Goal: Obtain resource: Download file/media

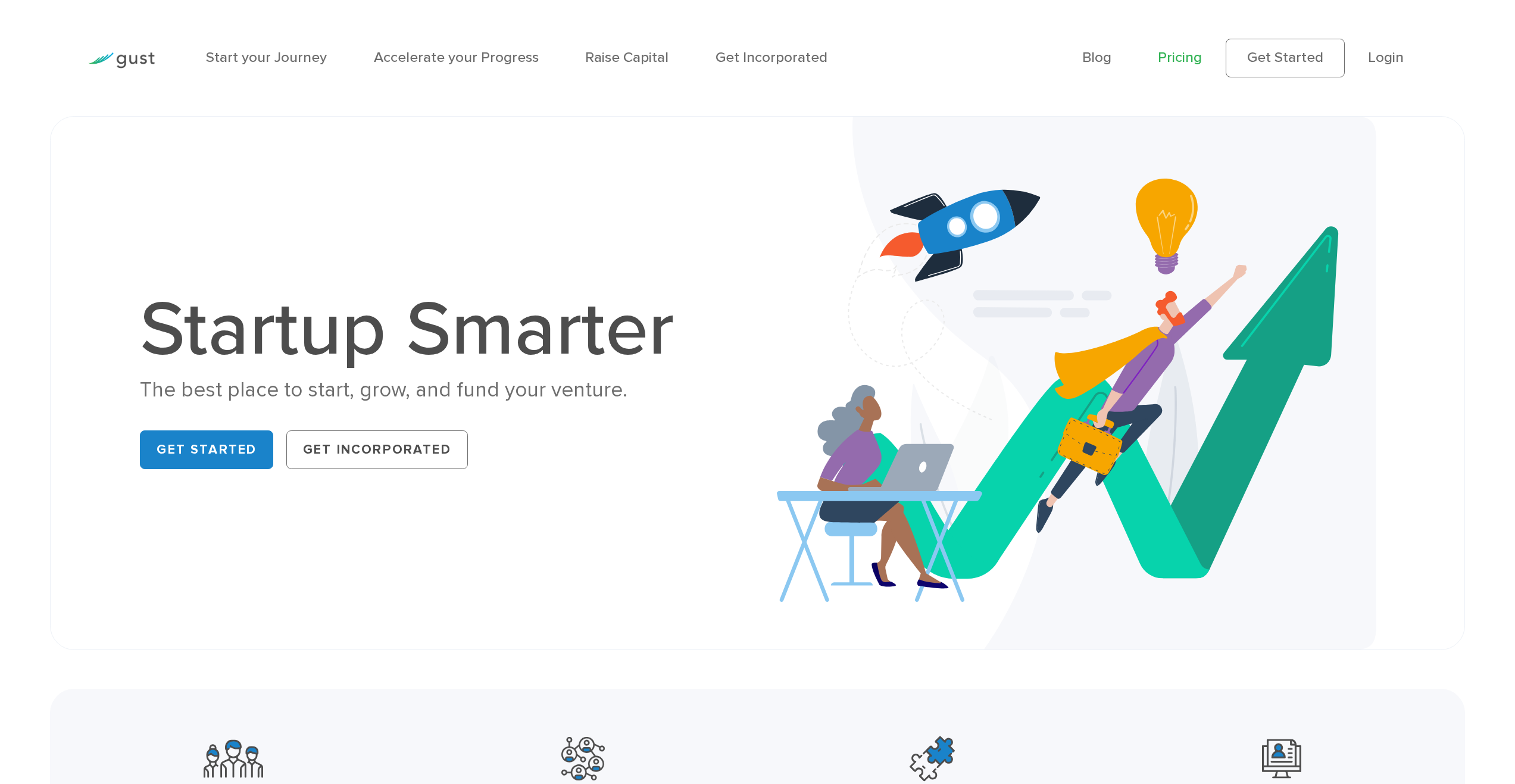
click at [1185, 56] on link "Pricing" at bounding box center [1180, 57] width 44 height 17
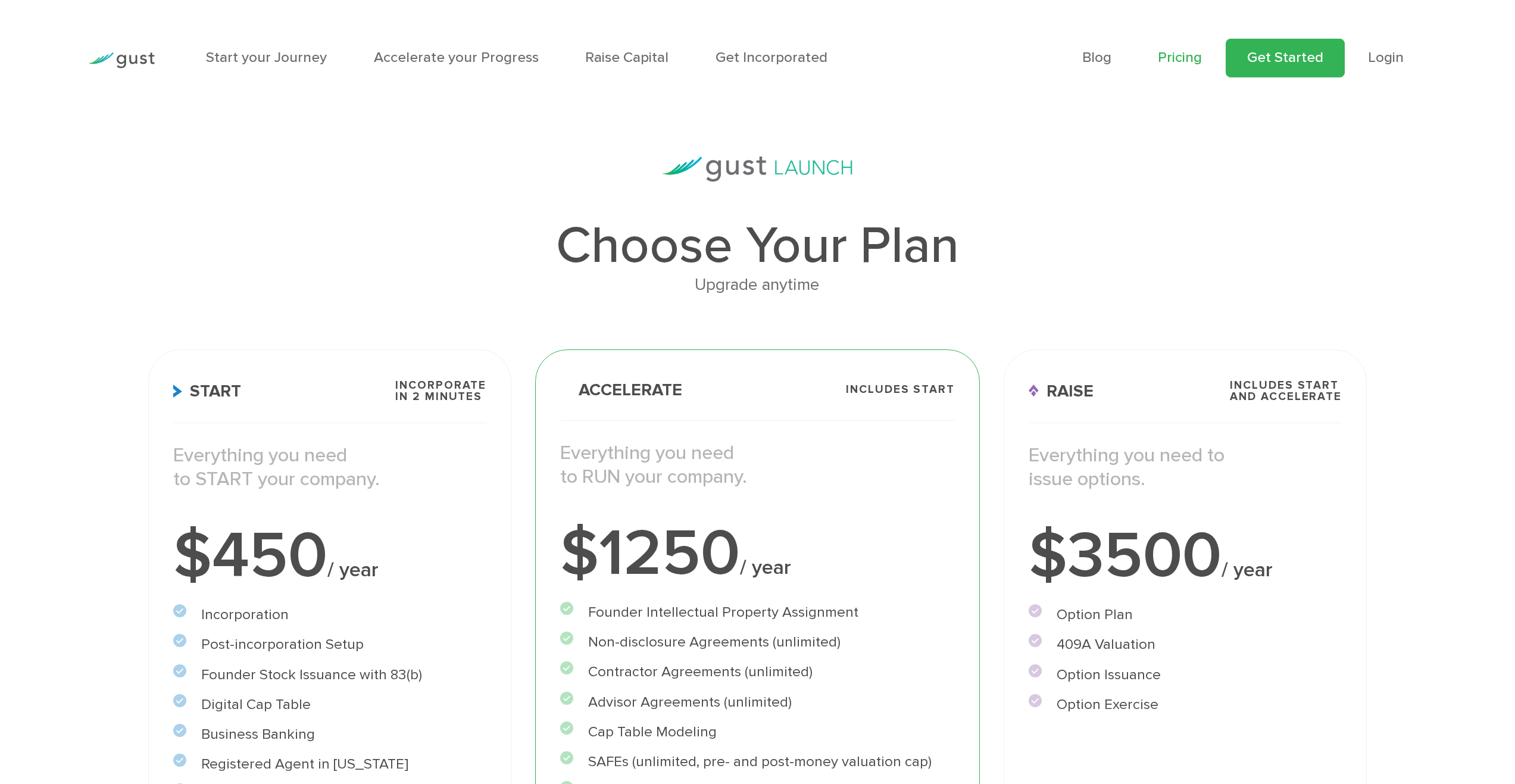
click at [1281, 59] on link "Get Started" at bounding box center [1285, 57] width 119 height 38
click at [738, 58] on link "Get Incorporated" at bounding box center [771, 57] width 112 height 17
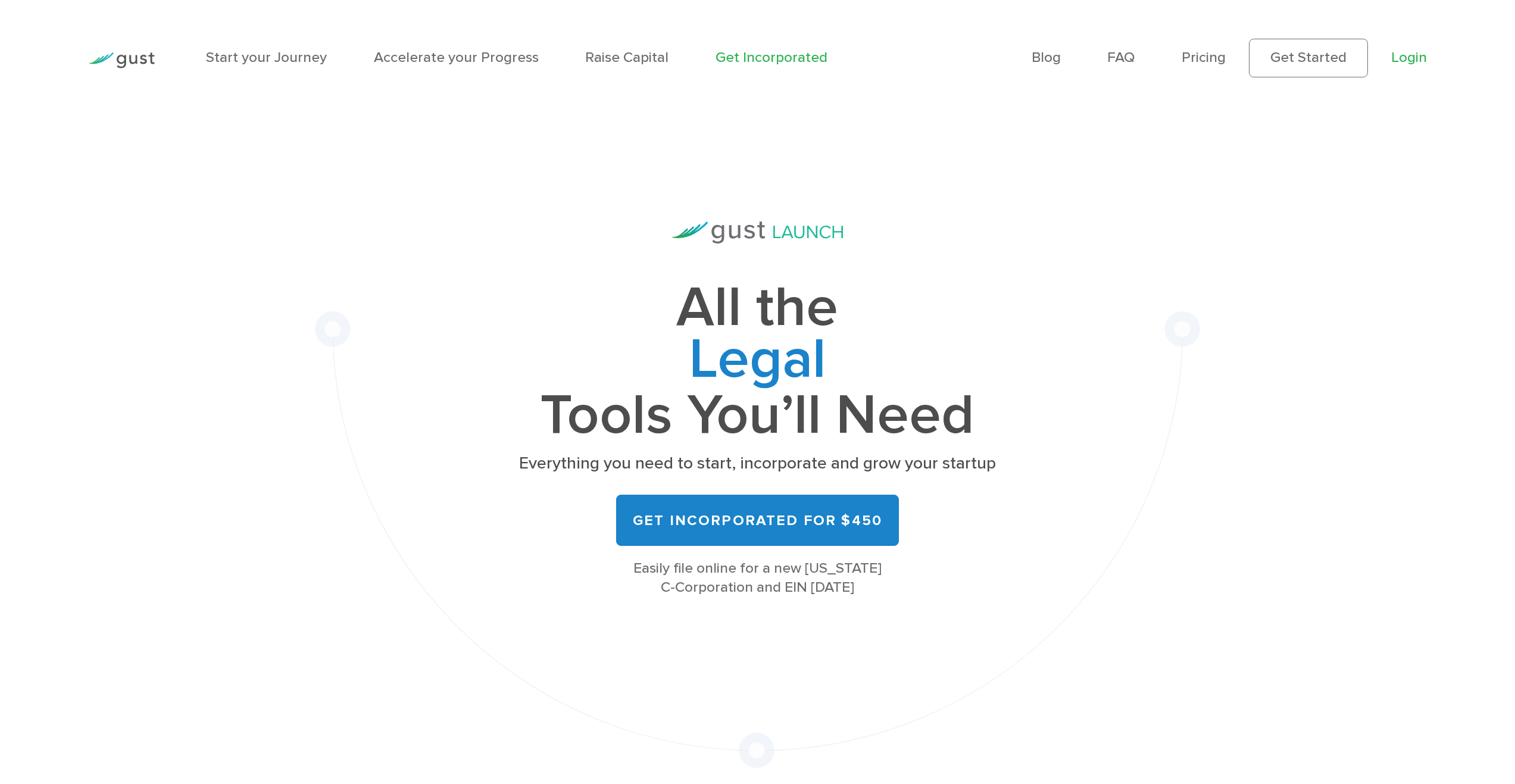
click at [1408, 59] on link "Login" at bounding box center [1409, 57] width 35 height 17
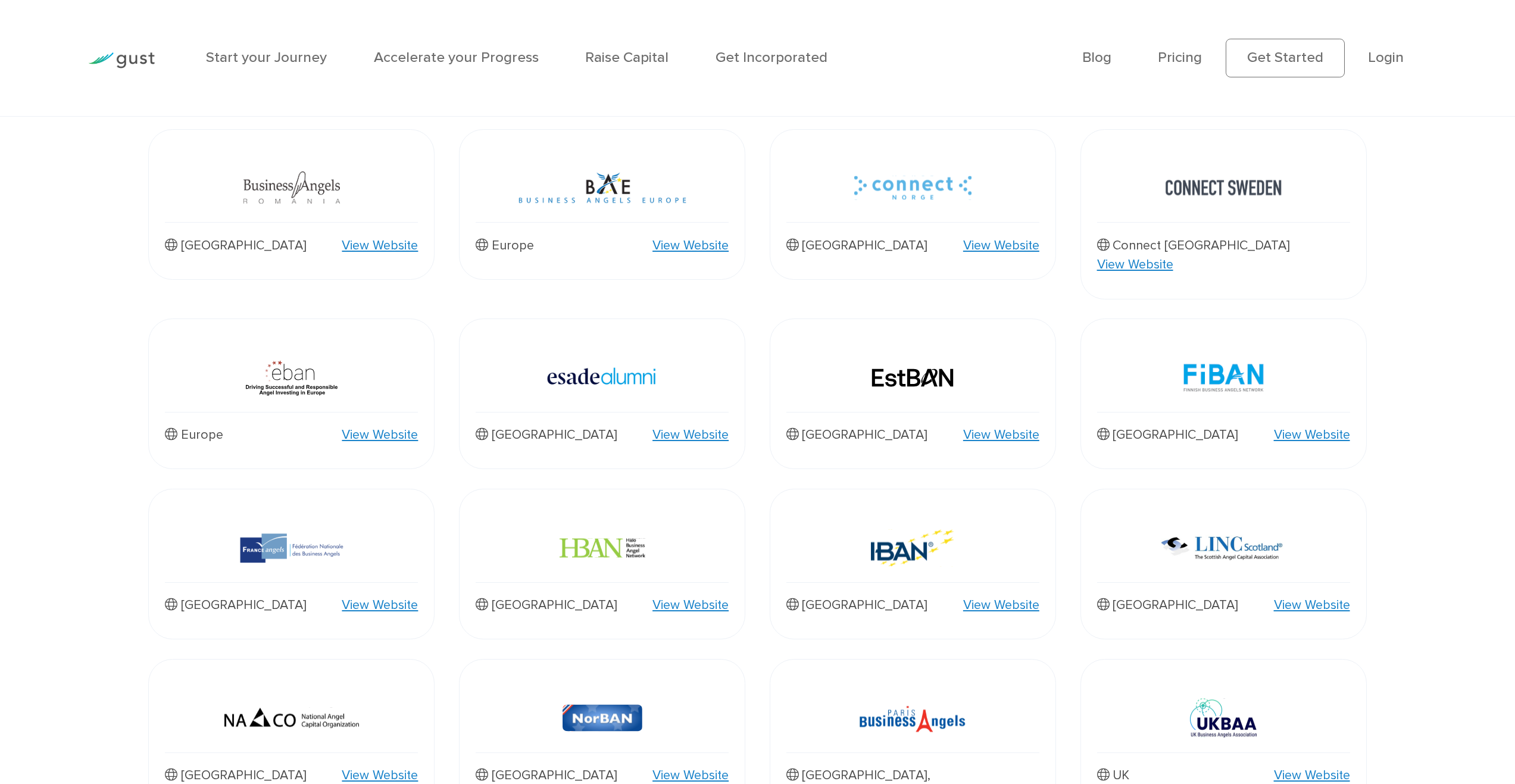
scroll to position [846, 0]
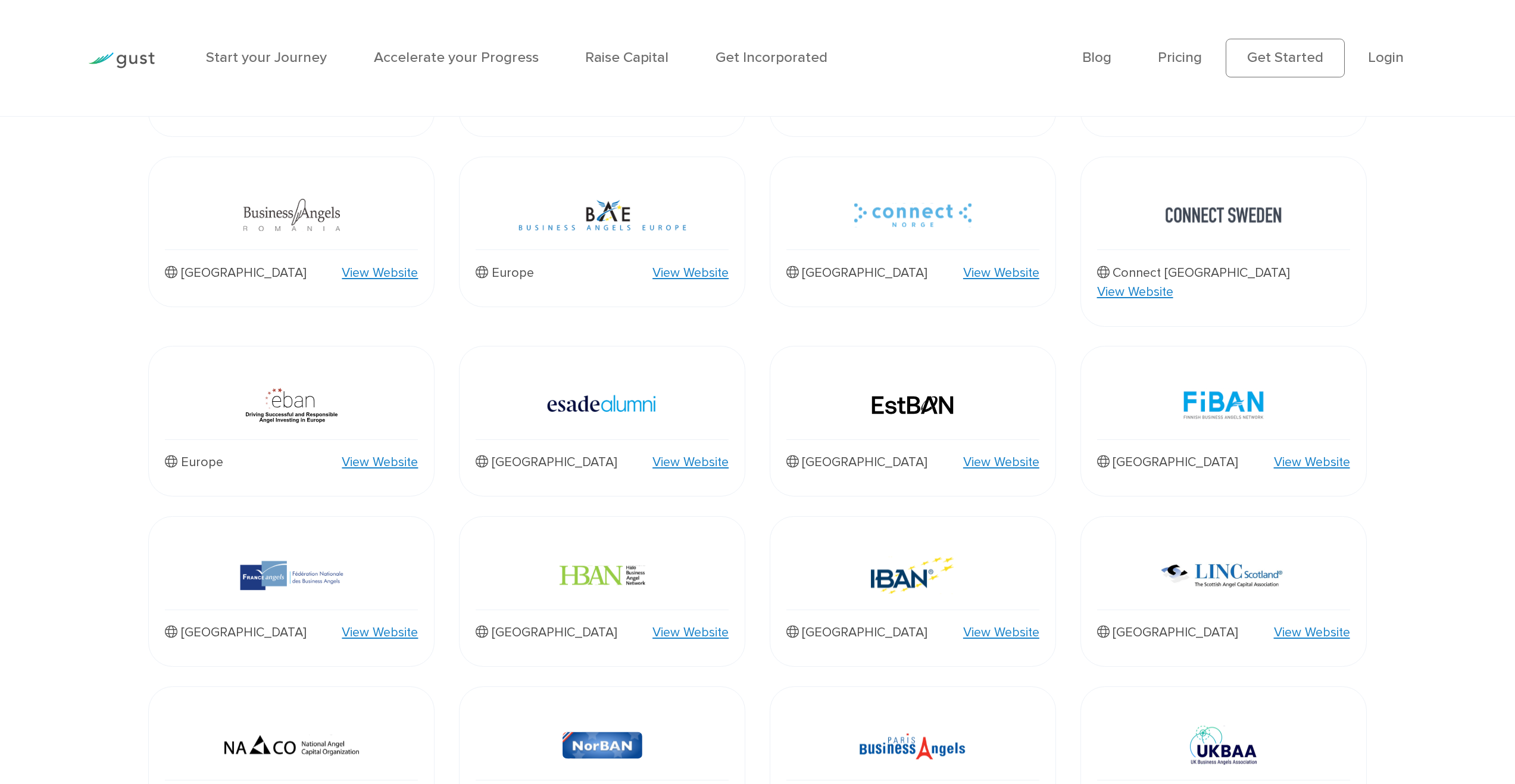
click at [365, 452] on link "View Website" at bounding box center [379, 462] width 76 height 19
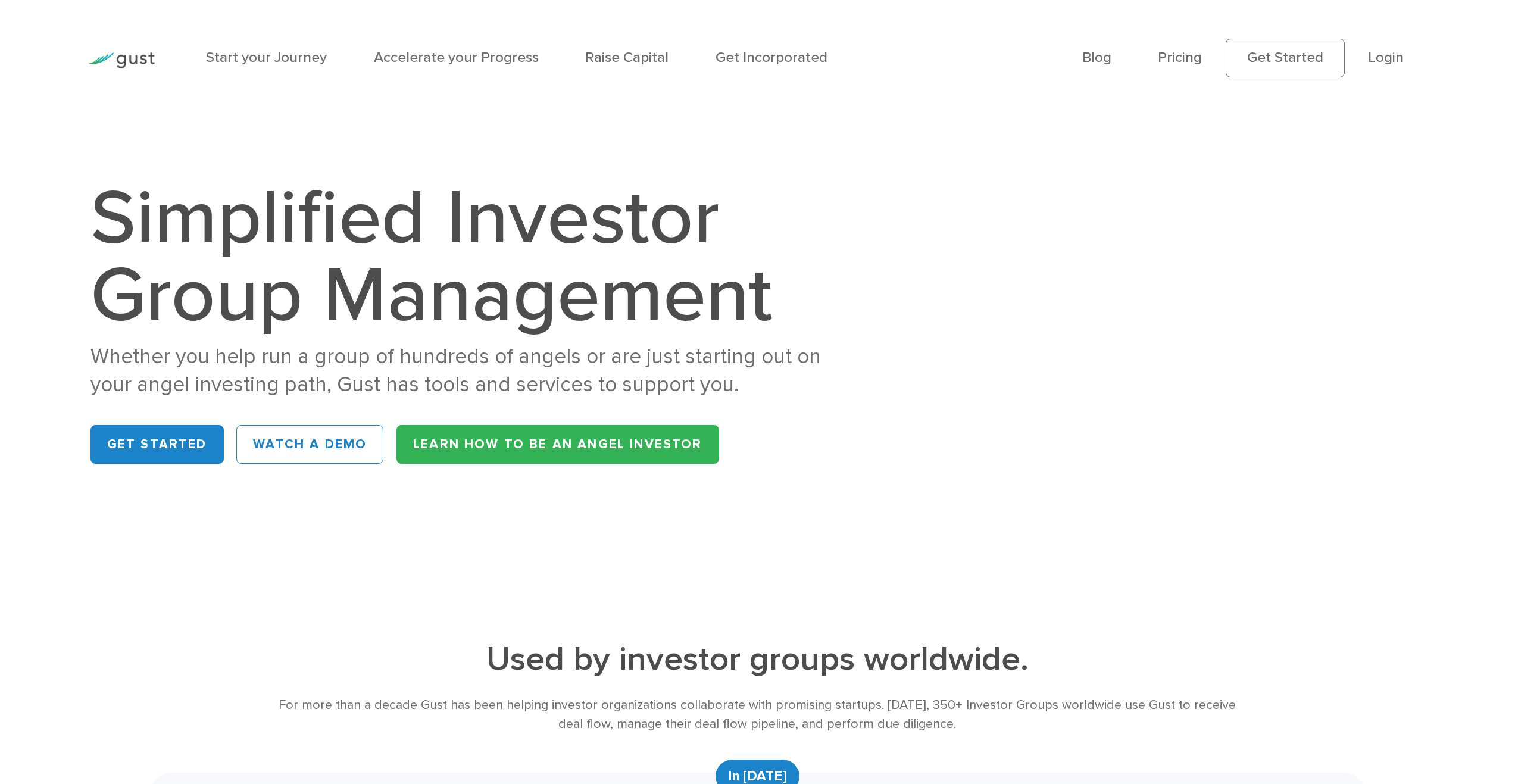
click at [1121, 231] on img at bounding box center [1256, 325] width 419 height 418
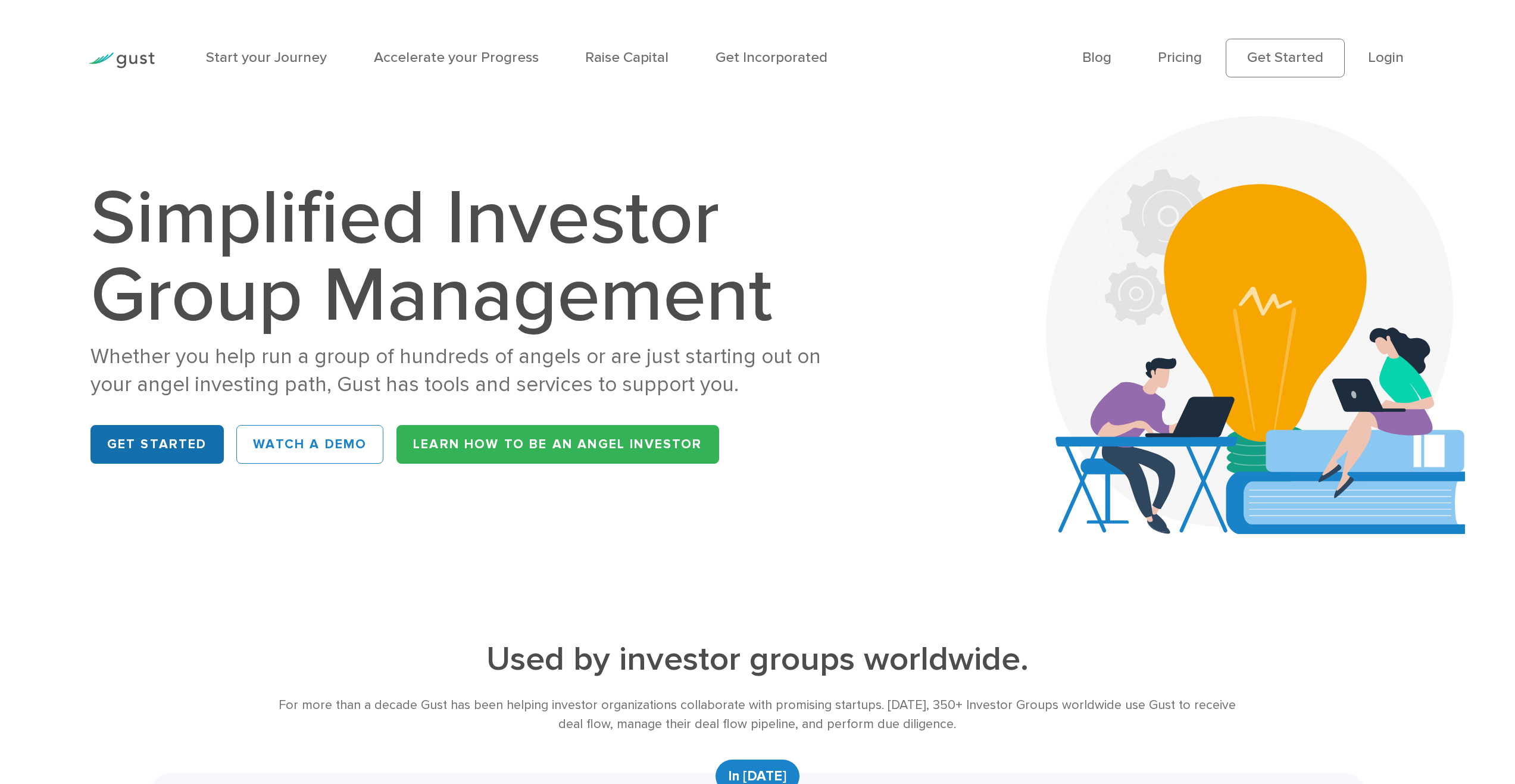
click at [163, 454] on link "Get Started" at bounding box center [157, 444] width 133 height 39
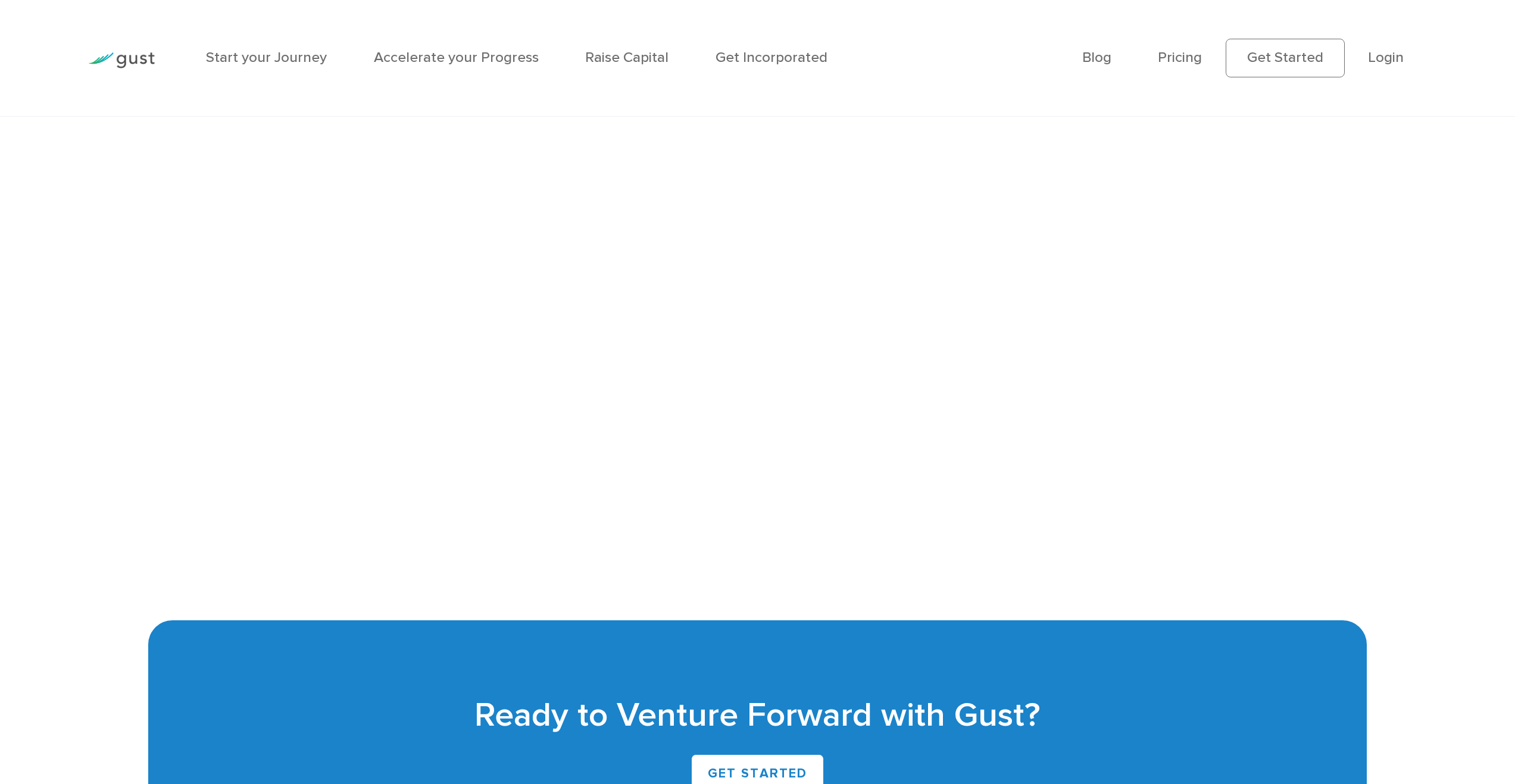
scroll to position [3216, 0]
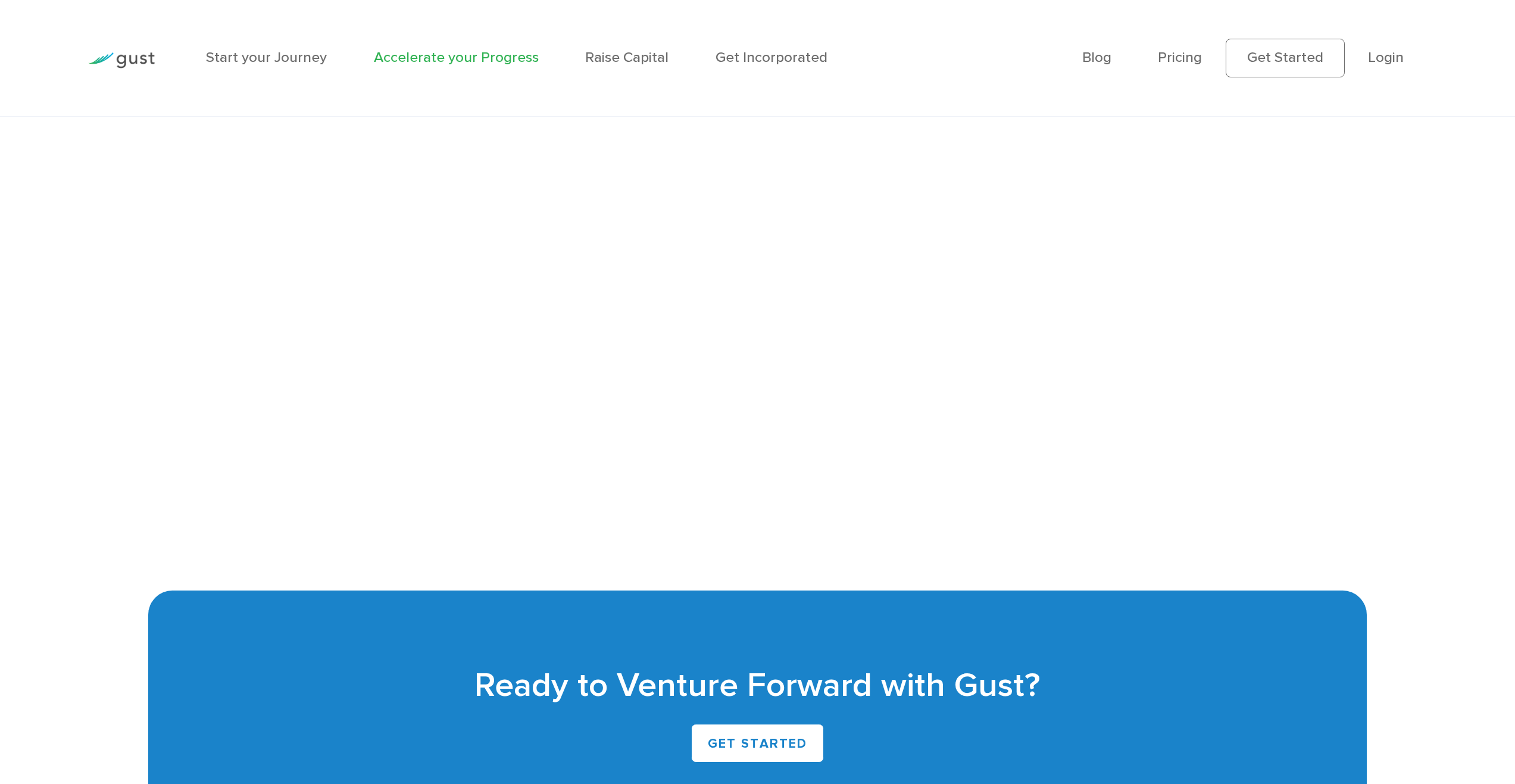
click at [466, 55] on link "Accelerate your Progress" at bounding box center [456, 57] width 165 height 17
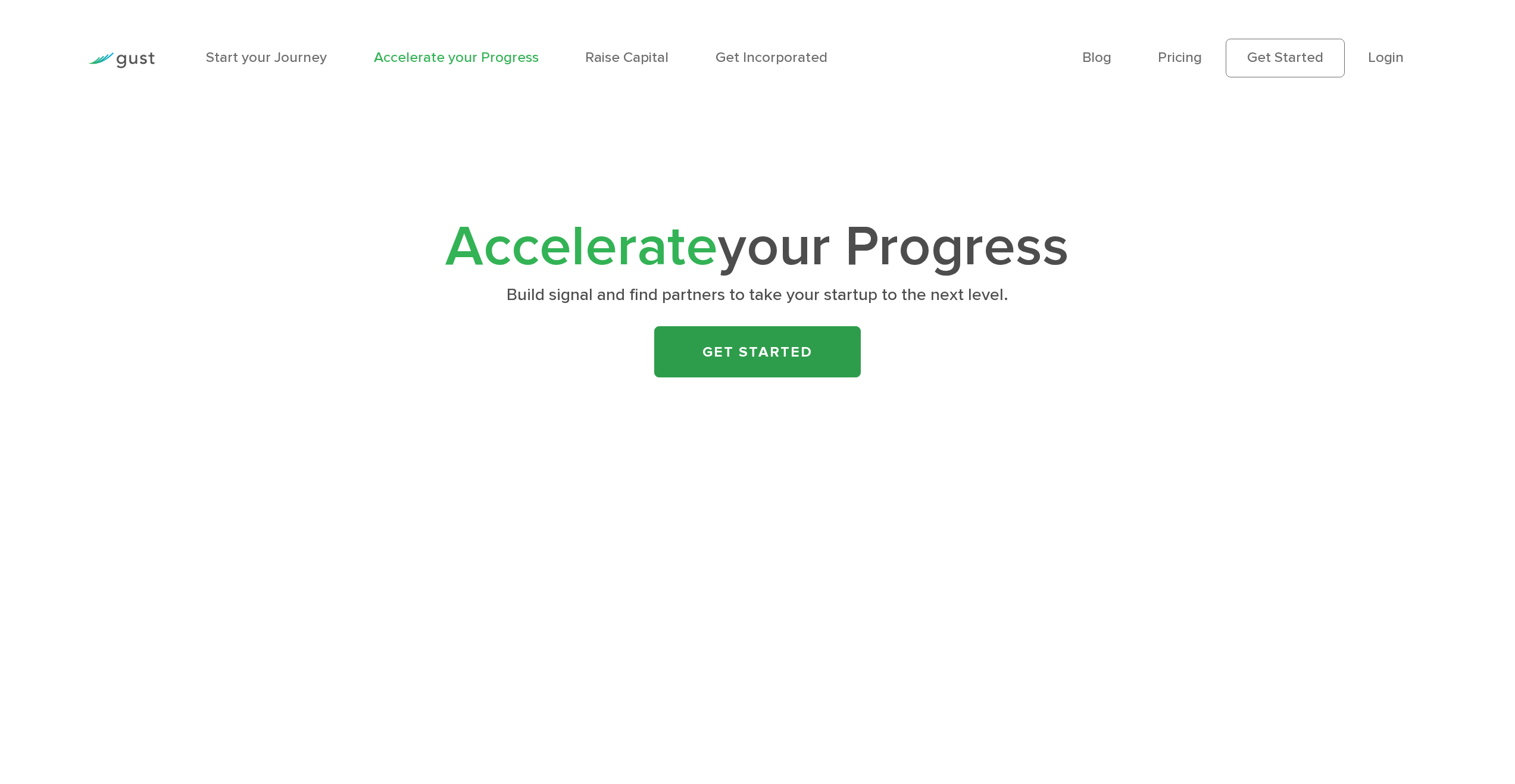
click at [745, 361] on link "Get Started" at bounding box center [758, 352] width 206 height 51
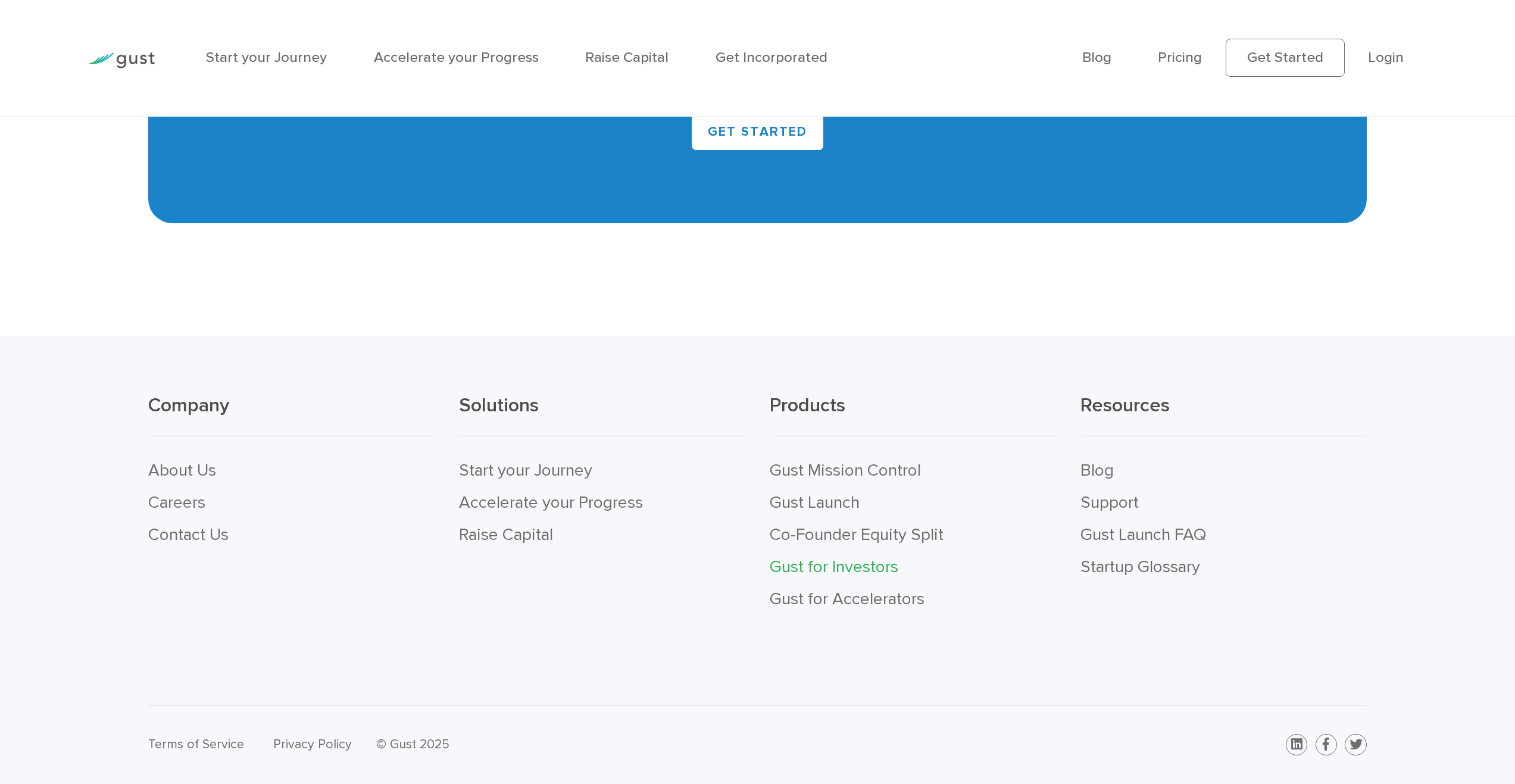
scroll to position [3952, 0]
click at [813, 501] on link "Gust Launch" at bounding box center [815, 502] width 90 height 20
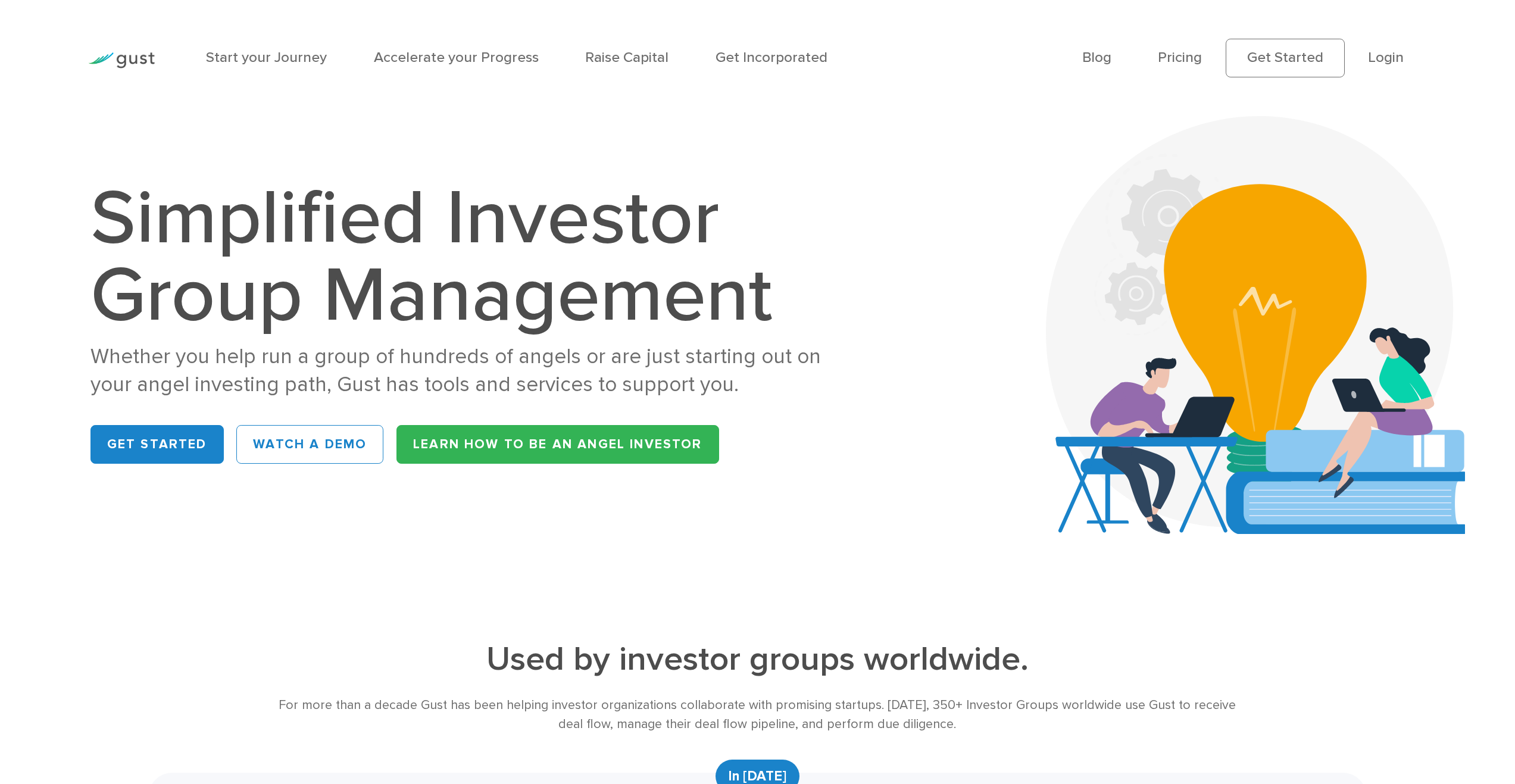
click at [137, 65] on img at bounding box center [121, 60] width 67 height 16
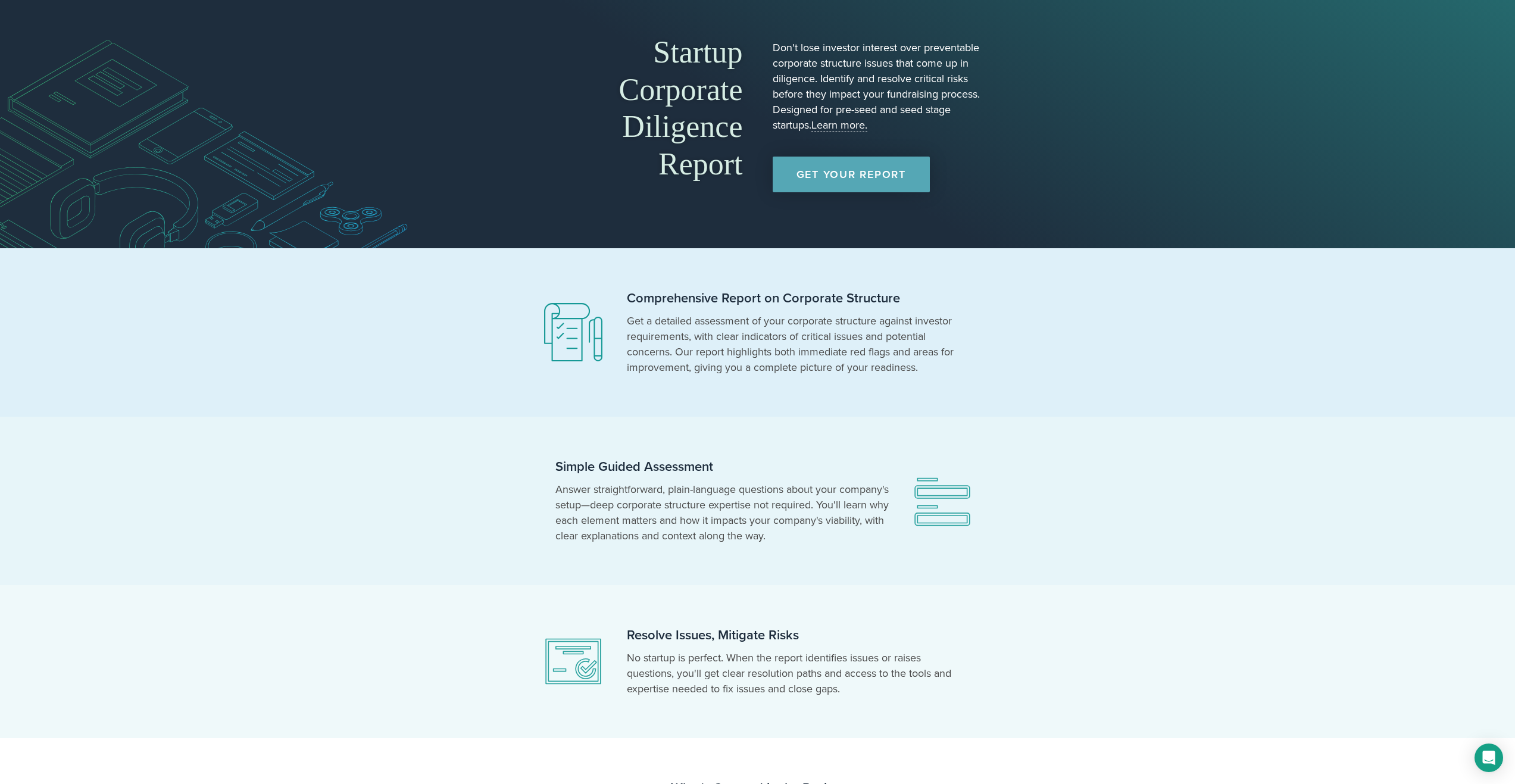
scroll to position [12, 0]
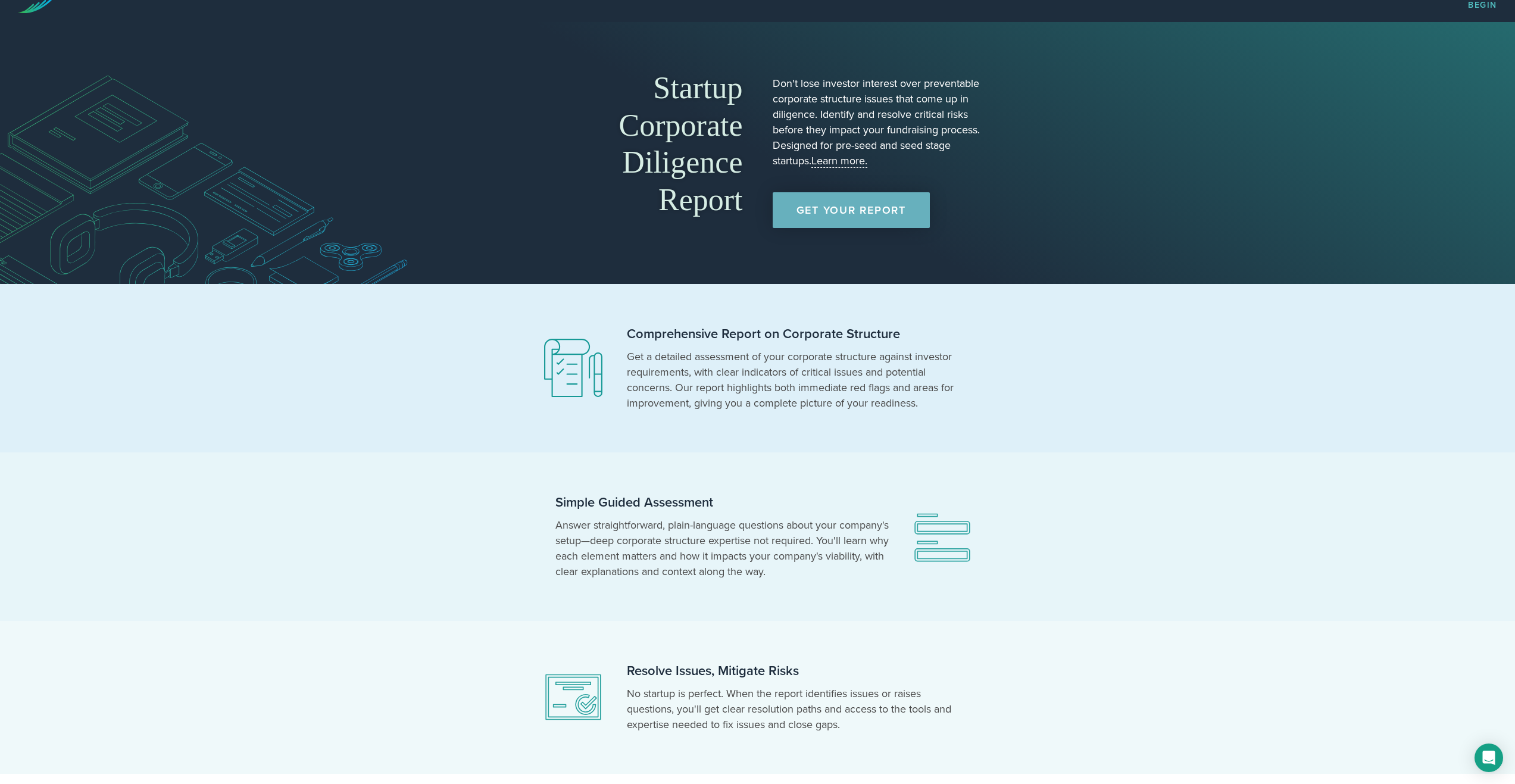
click at [876, 208] on link "Get Your Report" at bounding box center [851, 210] width 157 height 35
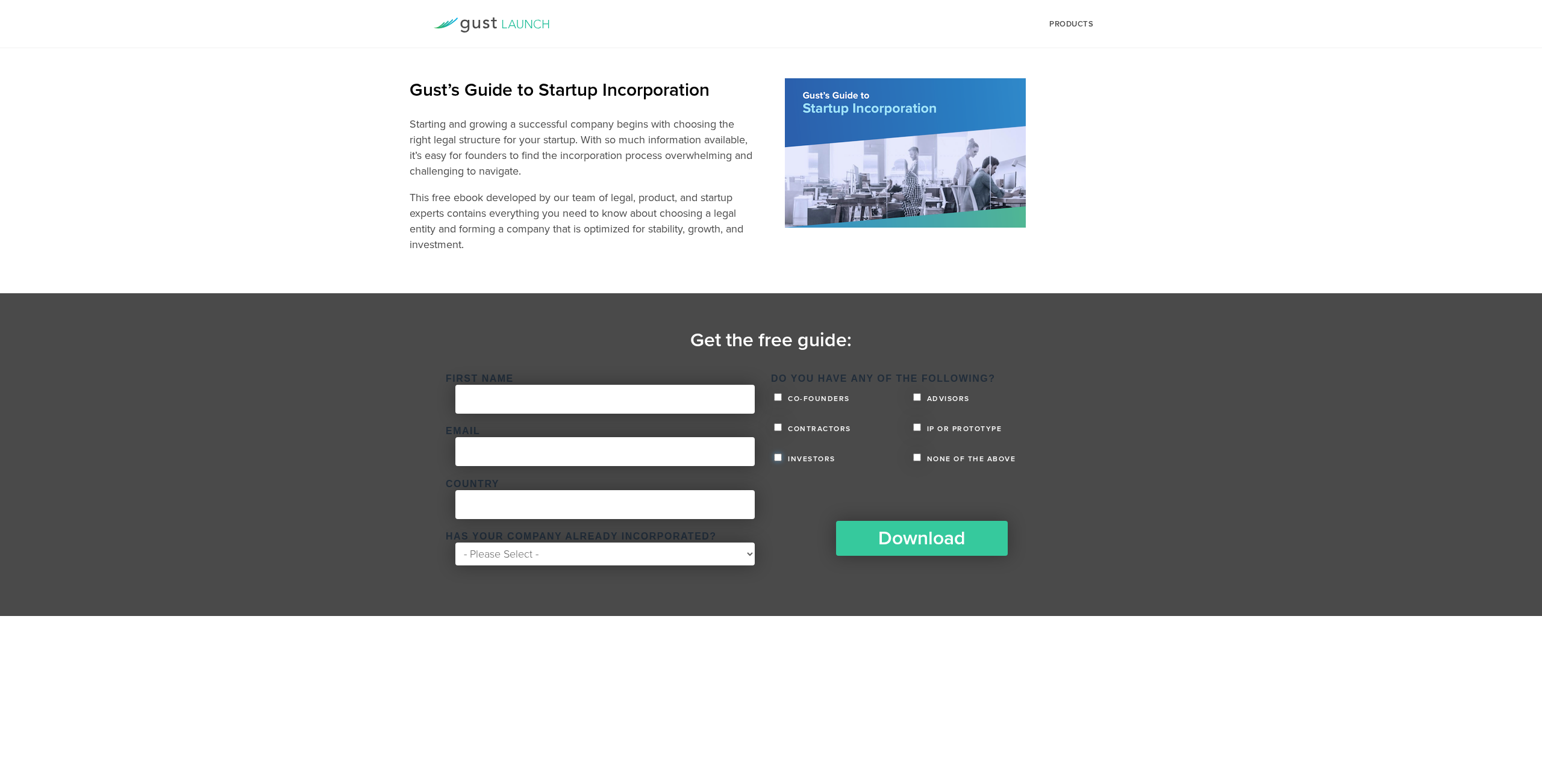
click at [777, 457] on input "Investors" at bounding box center [777, 457] width 8 height 8
checkbox input "true"
click at [916, 395] on input "Advisors" at bounding box center [917, 397] width 8 height 8
checkbox input "false"
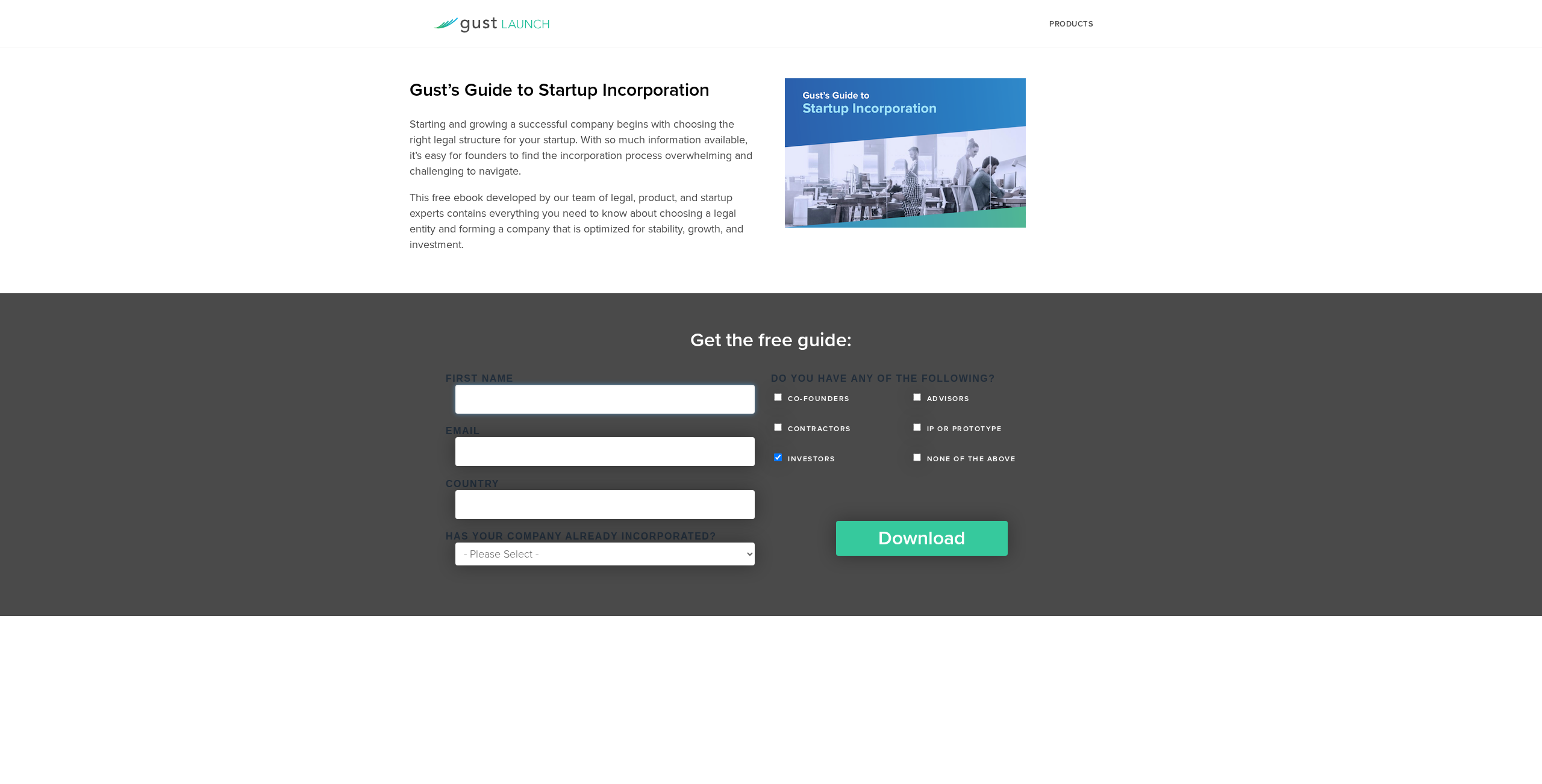
click at [576, 405] on input "First Name *" at bounding box center [604, 400] width 299 height 29
type input "Hans"
click at [556, 451] on input "Email *" at bounding box center [604, 452] width 299 height 29
type input "hans.franziskus.mueller@gmail.com"
click at [531, 502] on input "Country *" at bounding box center [604, 505] width 299 height 29
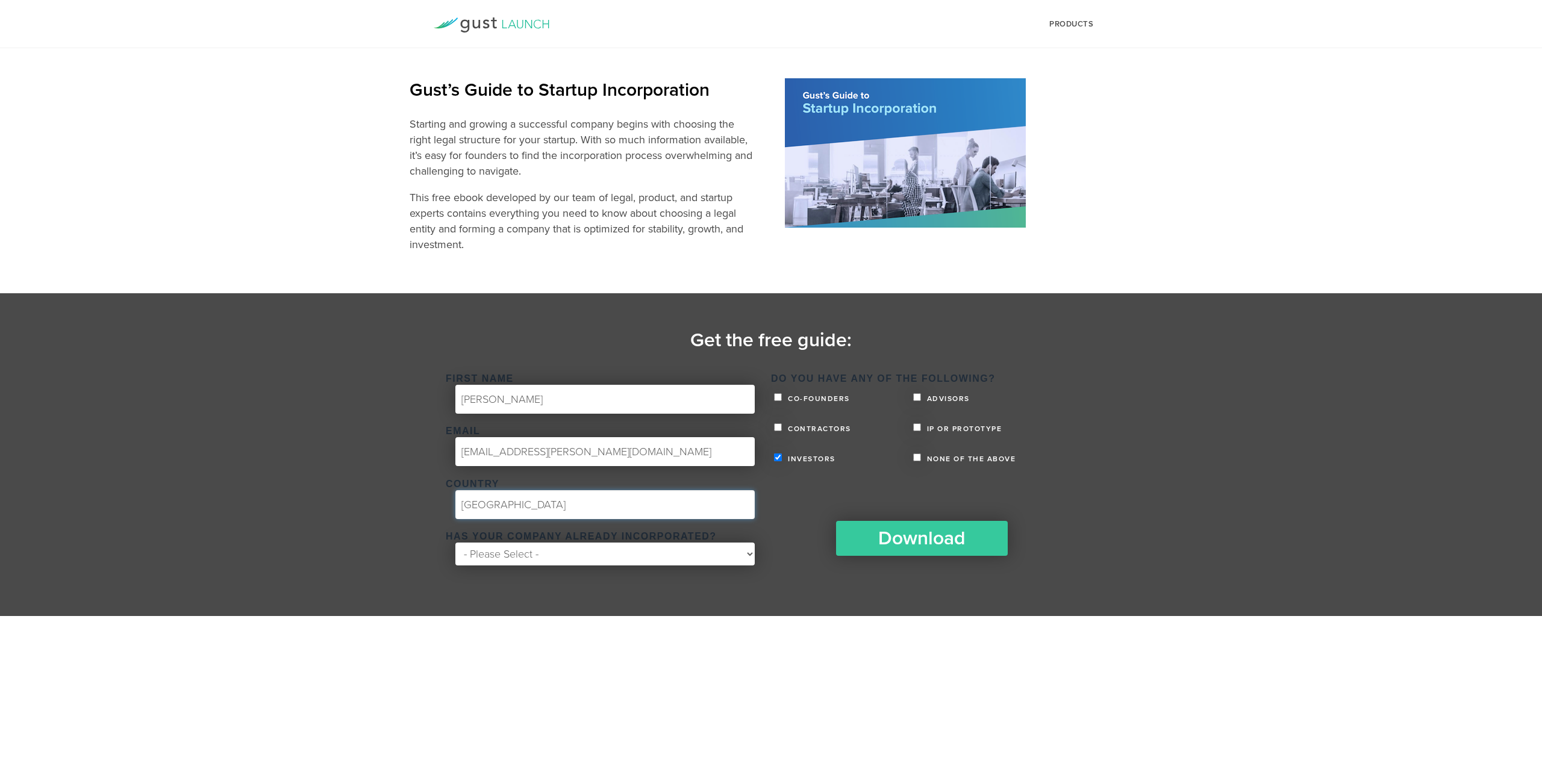
type input "Germany"
click at [612, 560] on select "- Please Select - Yes No" at bounding box center [604, 554] width 299 height 23
select select "No"
click at [455, 543] on select "- Please Select - Yes No" at bounding box center [604, 554] width 299 height 23
drag, startPoint x: 912, startPoint y: 535, endPoint x: 1165, endPoint y: 452, distance: 266.3
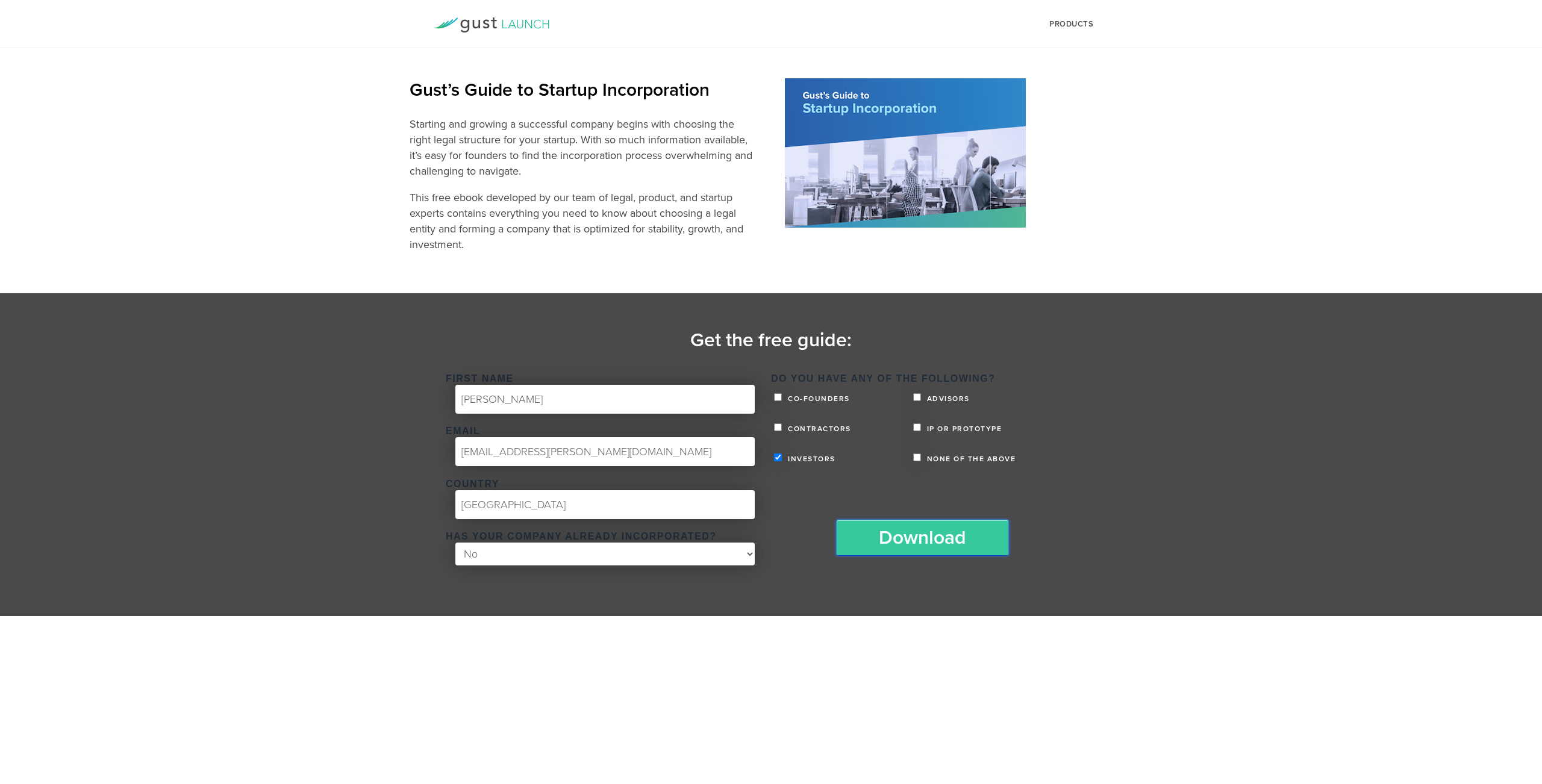
click at [1164, 453] on section "Get the free guide: First Name * Hans Email * hans.franziskus.mueller@gmail.com…" at bounding box center [771, 454] width 1542 height 323
click at [916, 396] on input "Advisors" at bounding box center [917, 397] width 8 height 8
checkbox input "true"
click at [919, 539] on input "Download" at bounding box center [925, 536] width 182 height 37
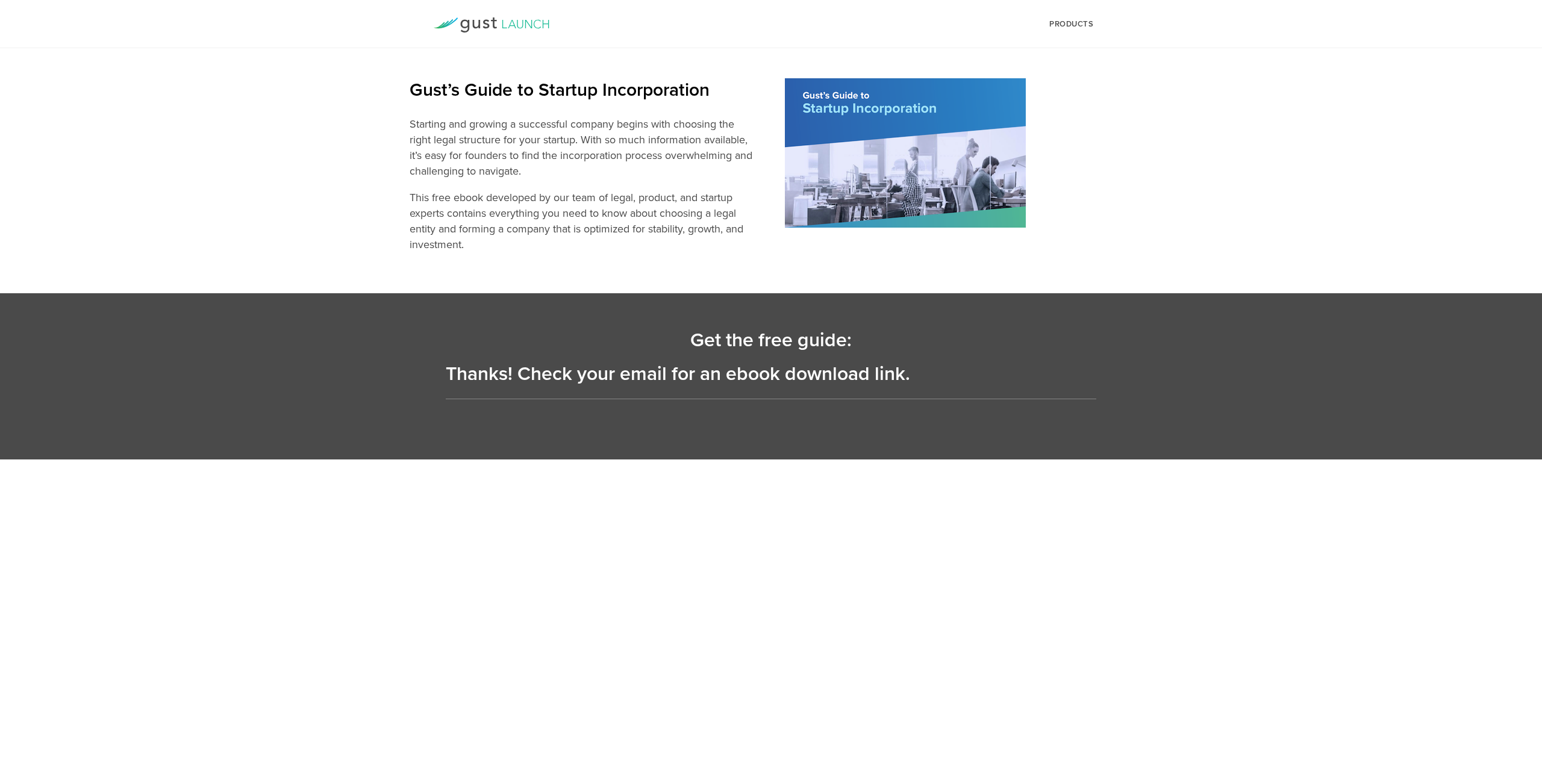
click at [1132, 186] on div at bounding box center [959, 154] width 348 height 151
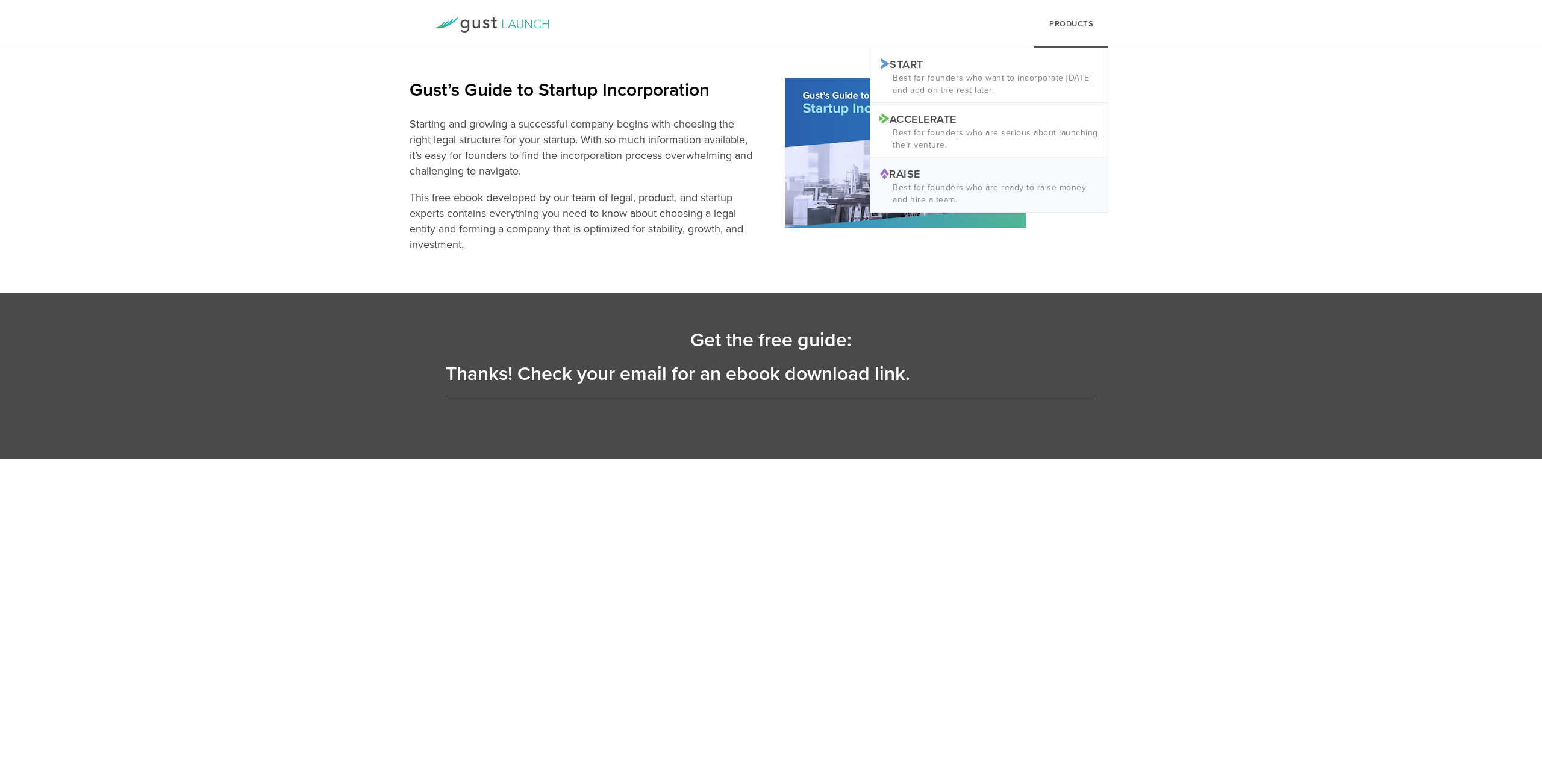
click at [1007, 183] on p "Best for founders who are ready to raise money and hire a team." at bounding box center [989, 194] width 219 height 24
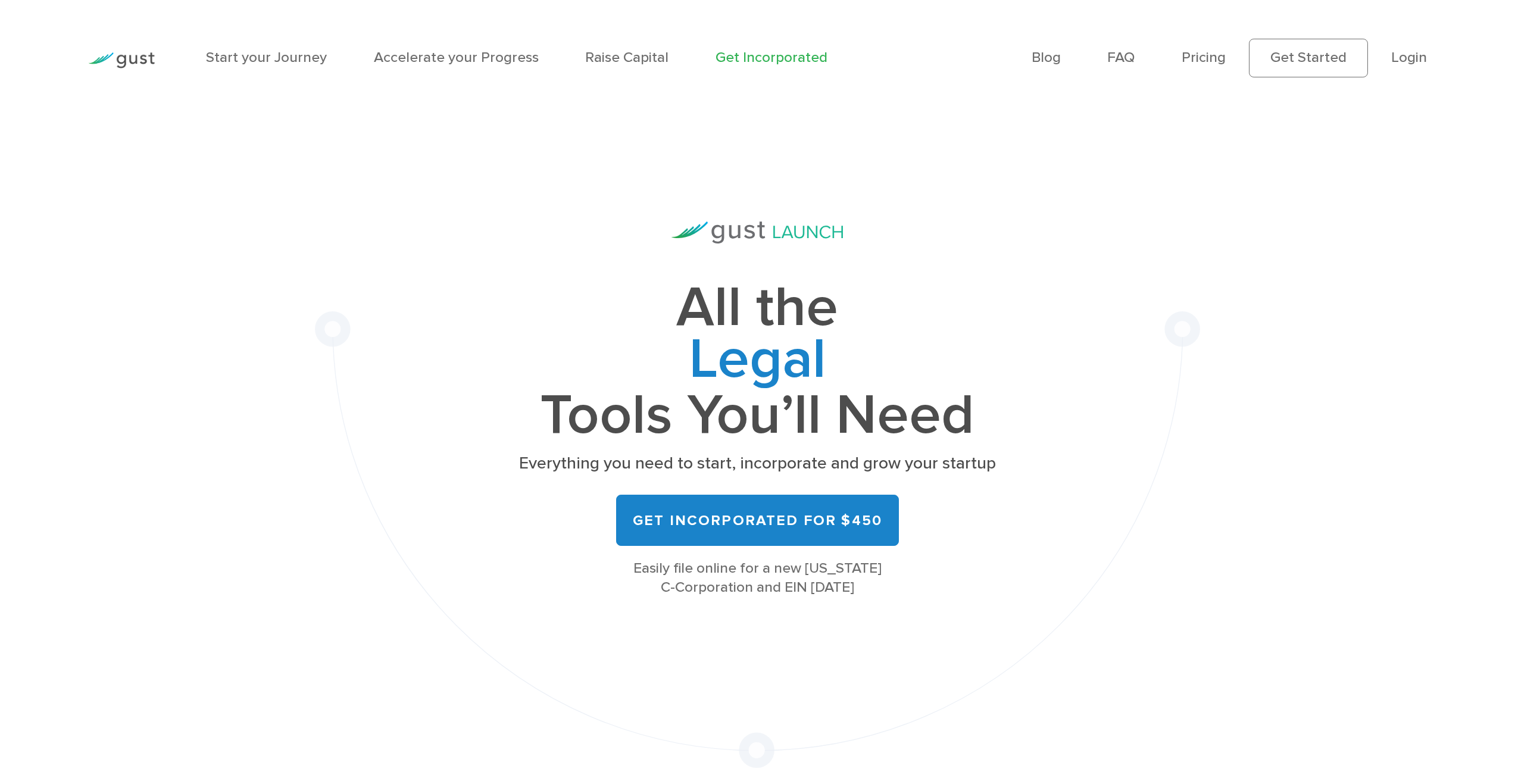
click at [782, 59] on link "Get Incorporated" at bounding box center [771, 57] width 112 height 17
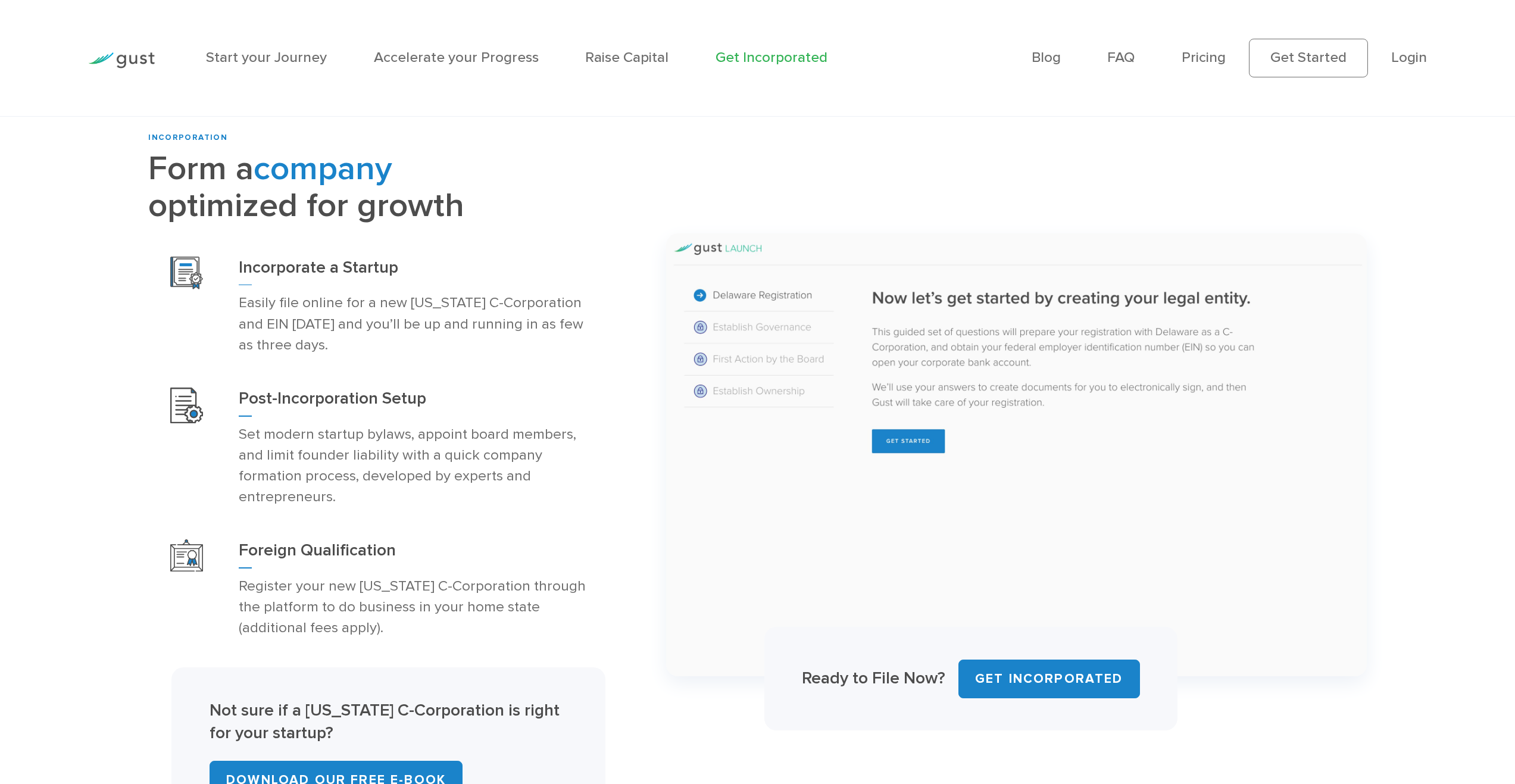
scroll to position [774, 0]
click at [901, 447] on img at bounding box center [1016, 454] width 700 height 443
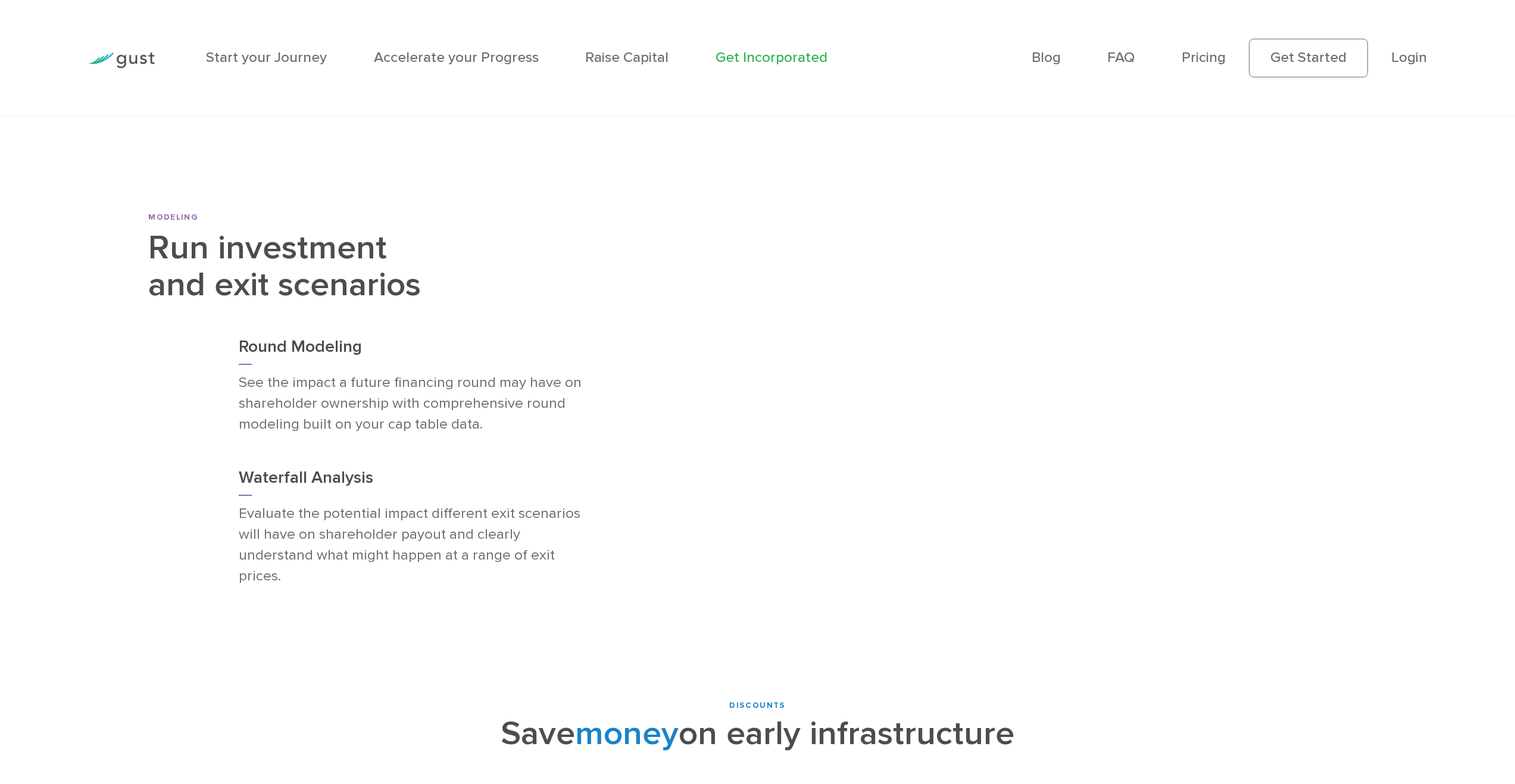
scroll to position [6608, 0]
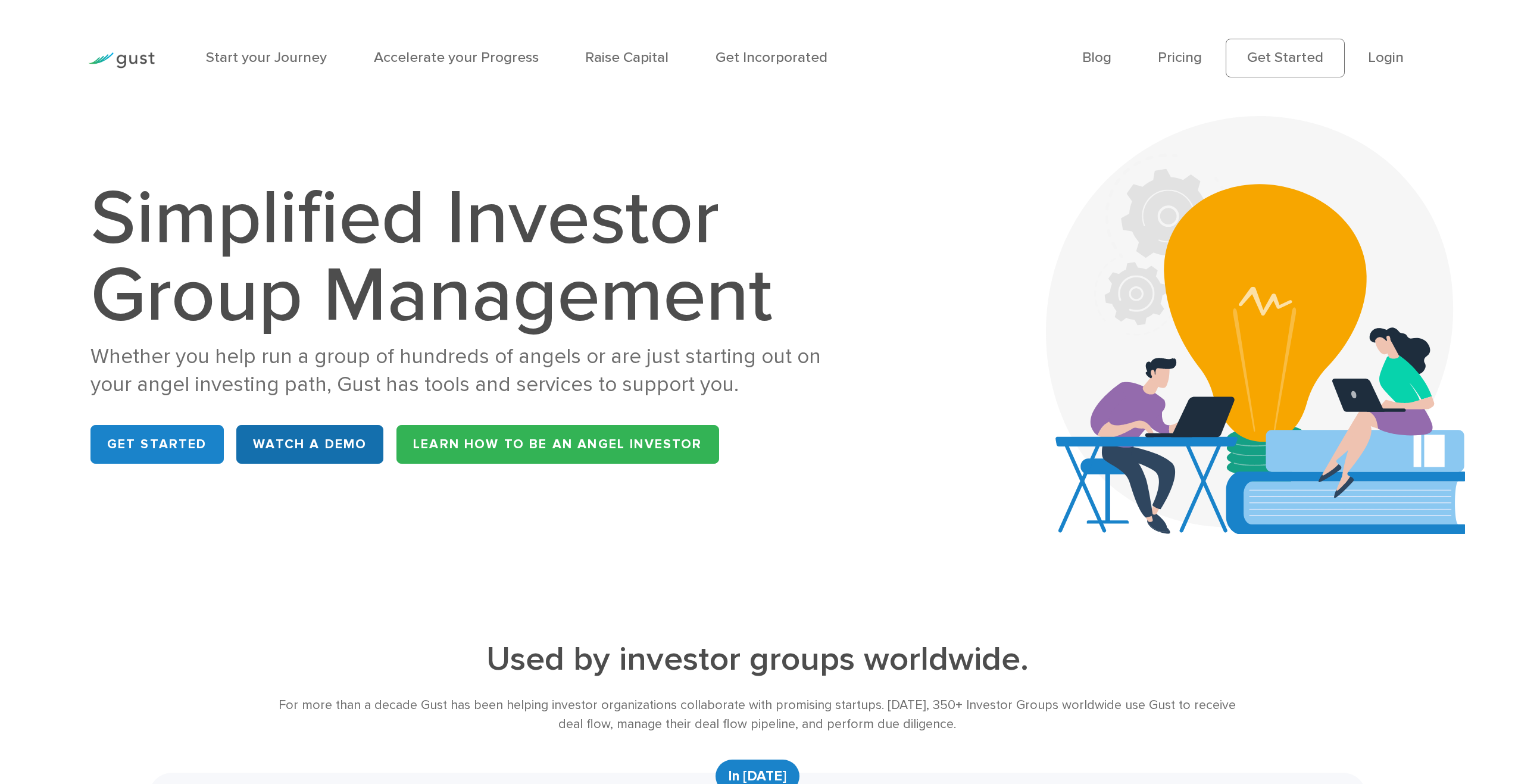
click at [292, 451] on link "WATCH A DEMO" at bounding box center [309, 444] width 147 height 39
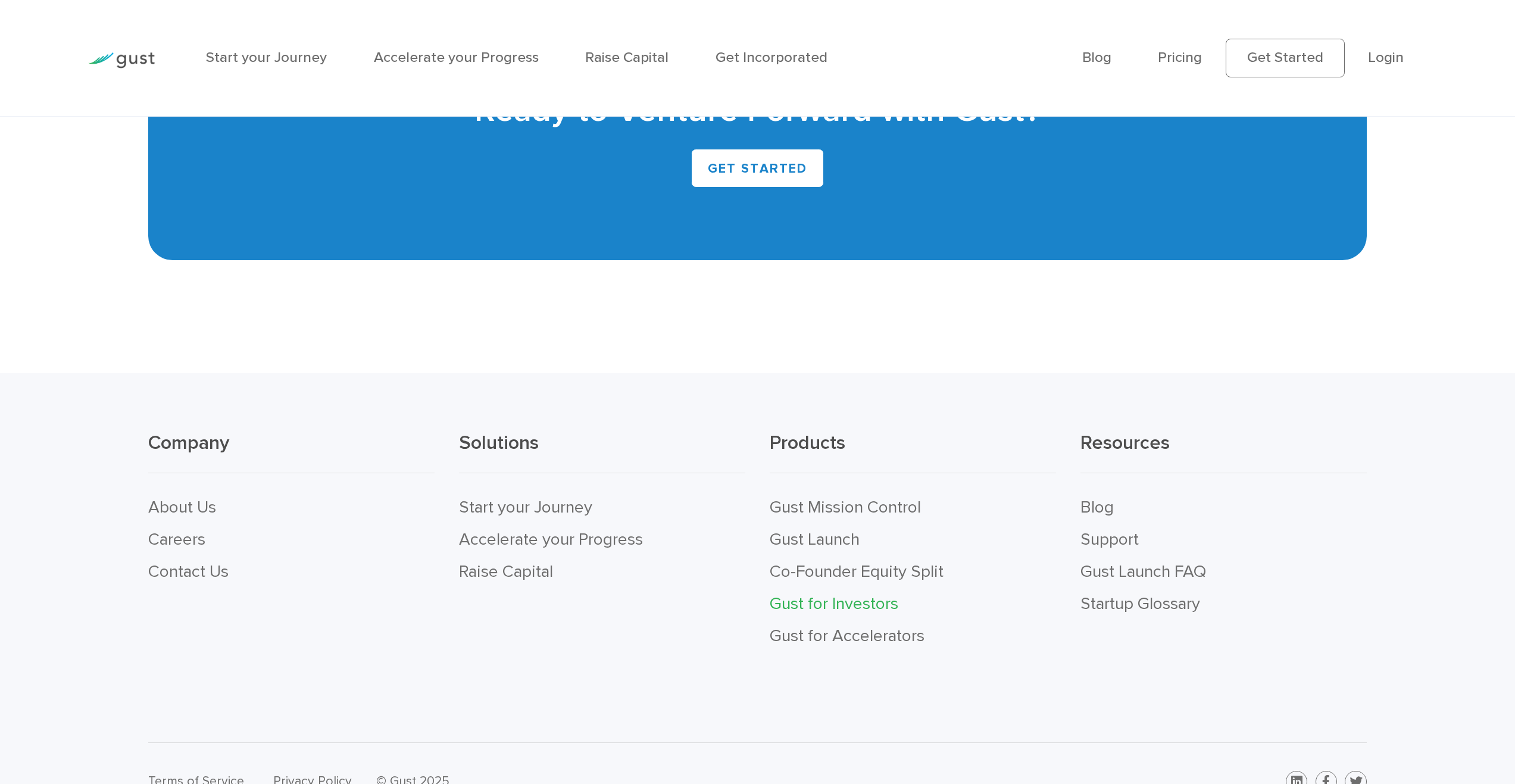
scroll to position [3779, 0]
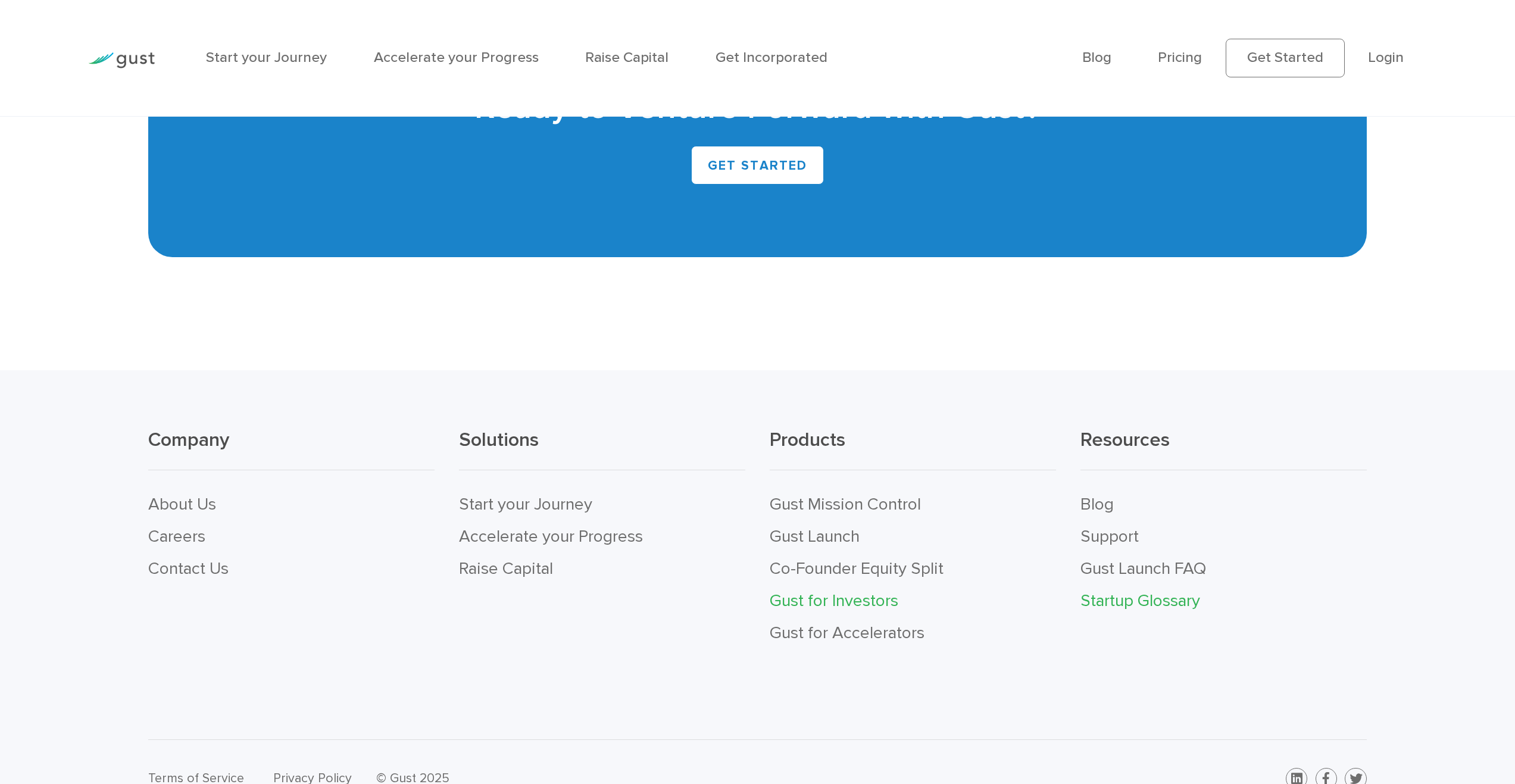
click at [1161, 611] on link "Startup Glossary" at bounding box center [1140, 600] width 120 height 20
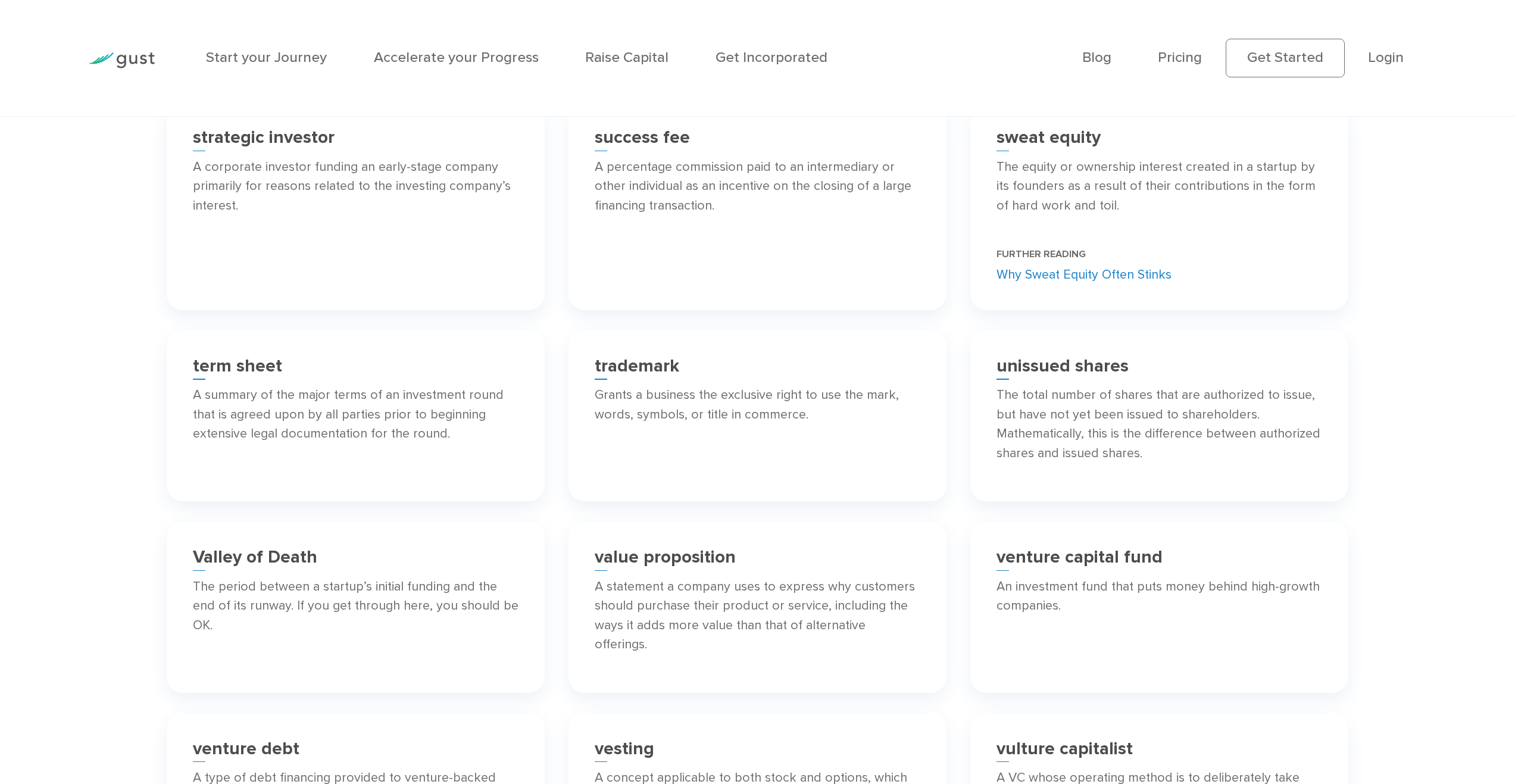
scroll to position [9467, 0]
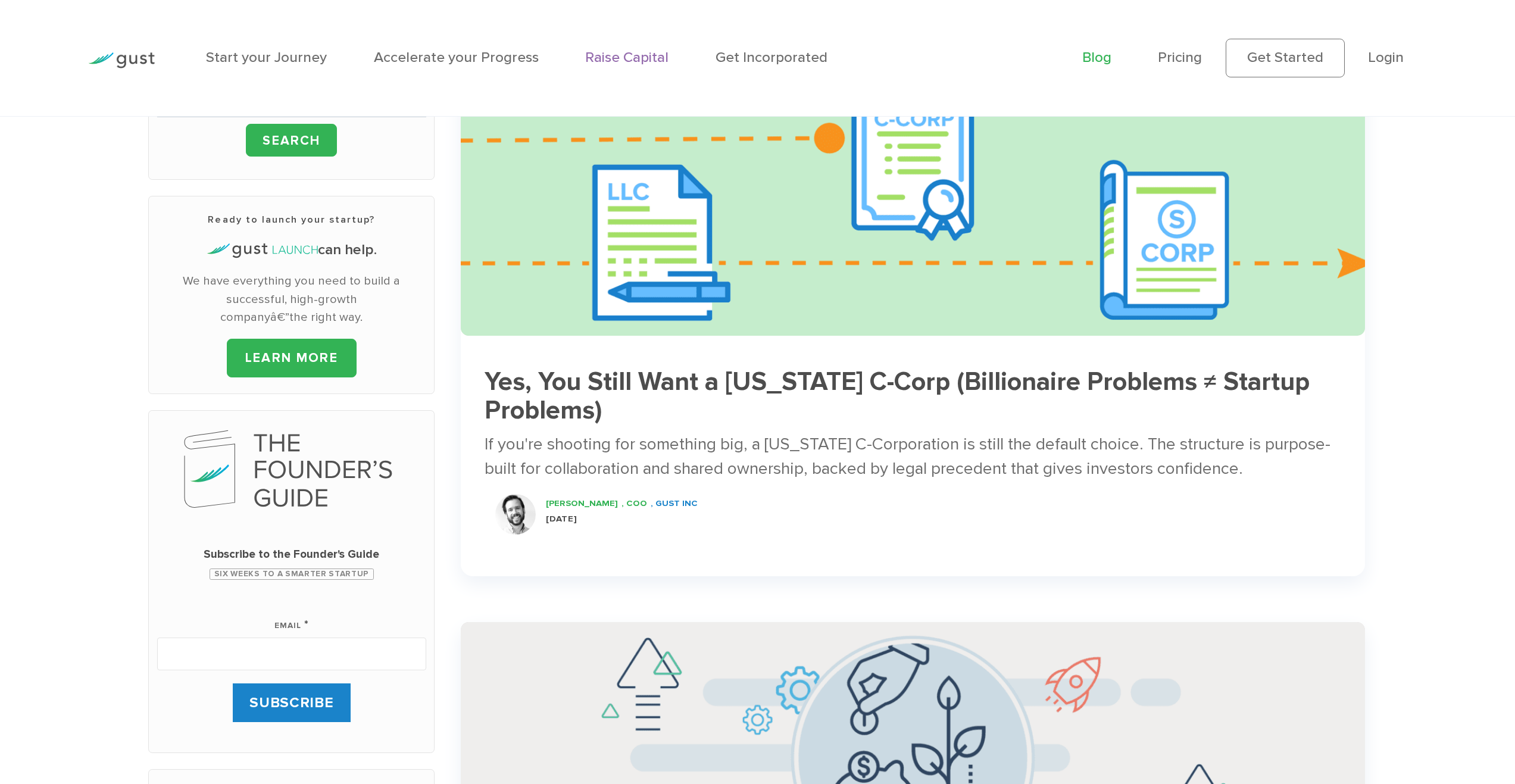
scroll to position [238, 0]
